Goal: Entertainment & Leisure: Browse casually

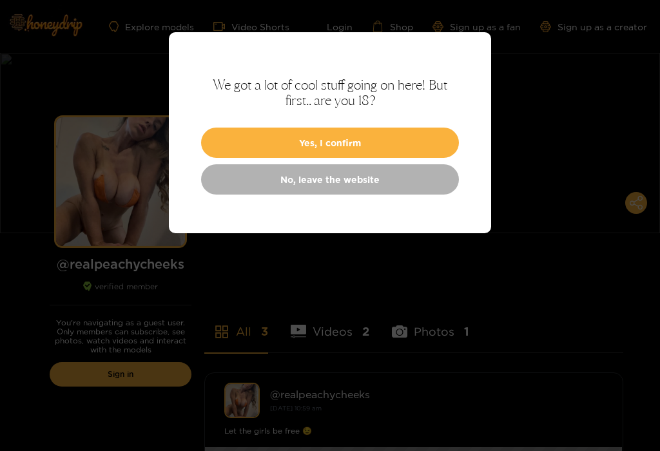
click at [365, 147] on button "Yes, I confirm" at bounding box center [330, 143] width 258 height 30
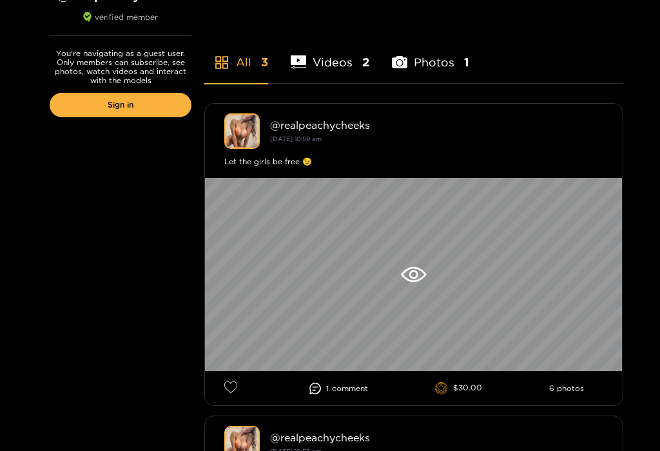
scroll to position [347, 0]
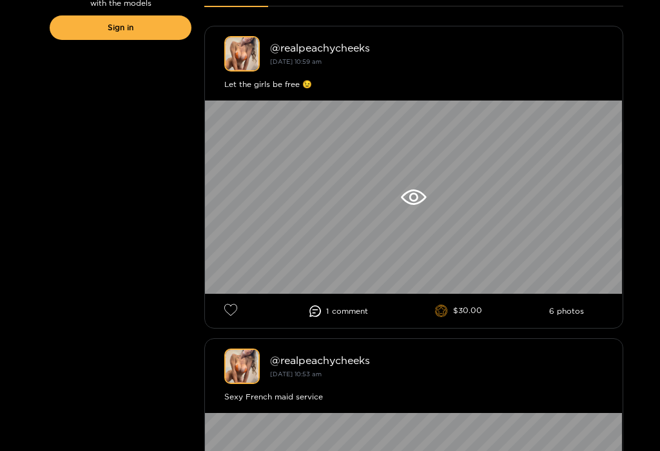
click at [418, 202] on icon at bounding box center [413, 196] width 25 height 15
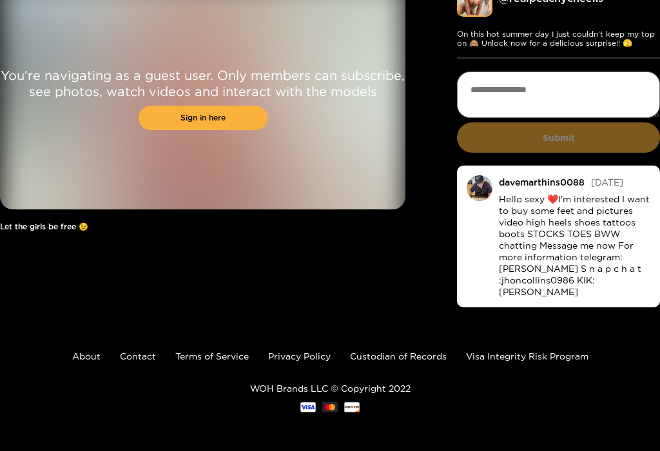
scroll to position [5, 0]
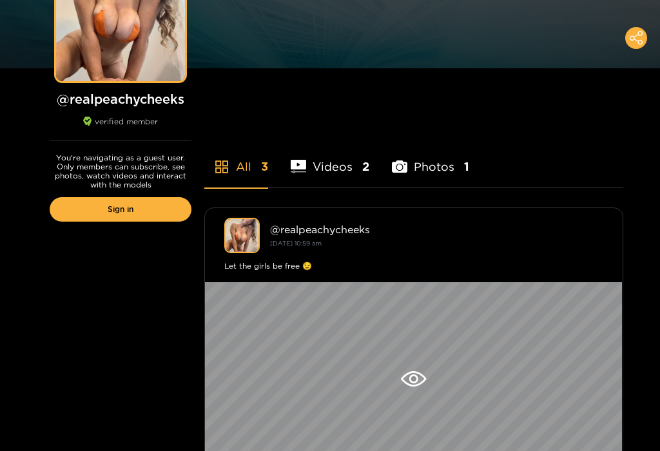
scroll to position [152, 0]
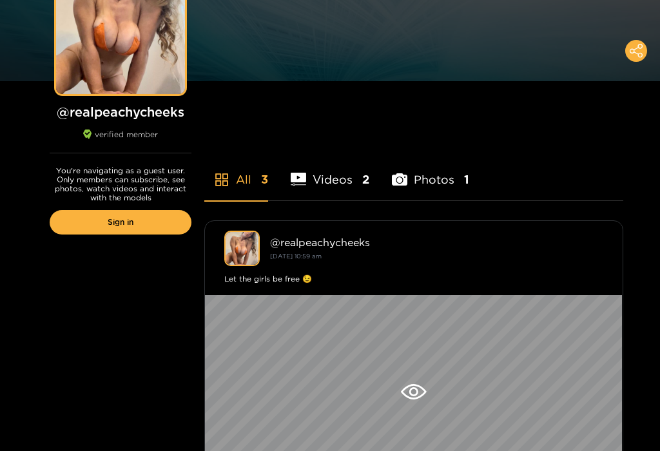
click at [422, 184] on li "Photos 1" at bounding box center [430, 171] width 77 height 58
click at [390, 403] on div at bounding box center [414, 391] width 418 height 193
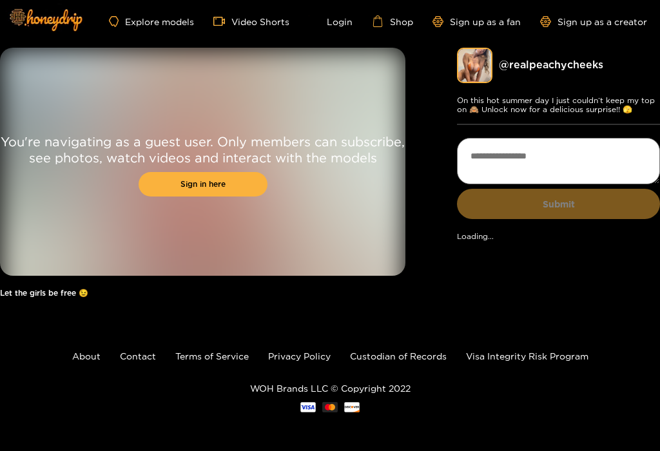
scroll to position [5, 0]
